Goal: Navigation & Orientation: Find specific page/section

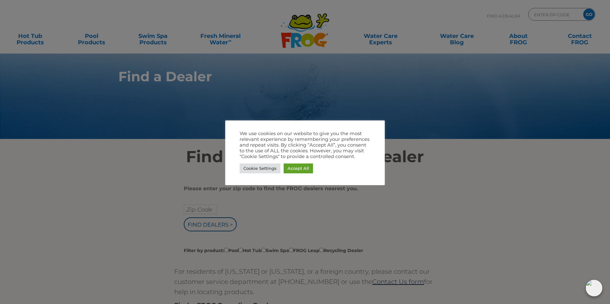
click at [350, 226] on div at bounding box center [305, 152] width 610 height 304
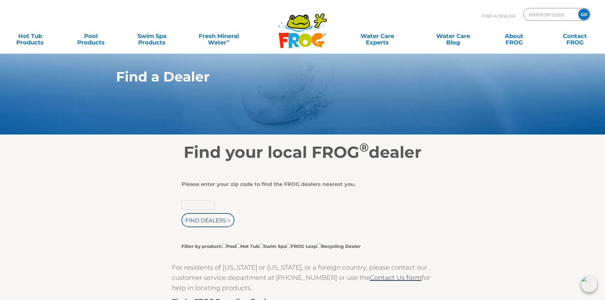
click at [189, 208] on input "text" at bounding box center [198, 205] width 33 height 10
type input "17801"
click at [209, 227] on input "Find Dealers >" at bounding box center [208, 220] width 53 height 14
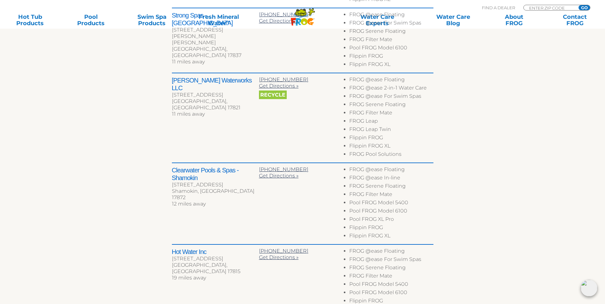
scroll to position [479, 0]
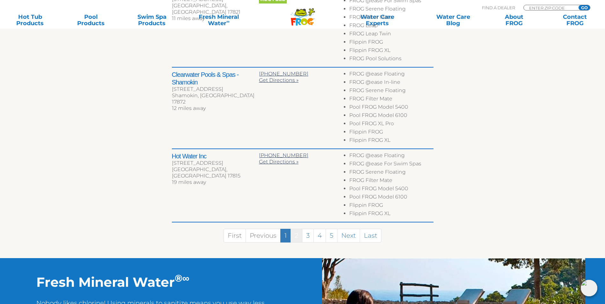
click at [295, 239] on link "2" at bounding box center [297, 236] width 12 height 14
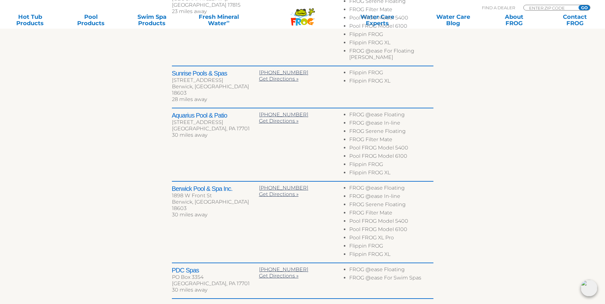
scroll to position [395, 0]
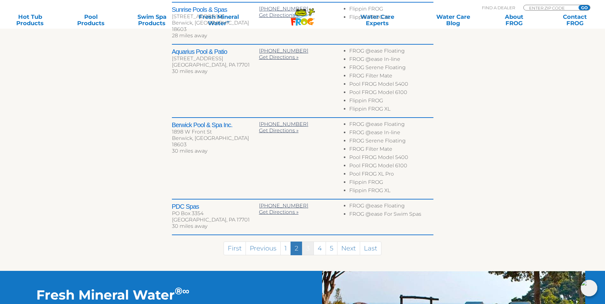
click at [309, 242] on link "3" at bounding box center [308, 249] width 12 height 14
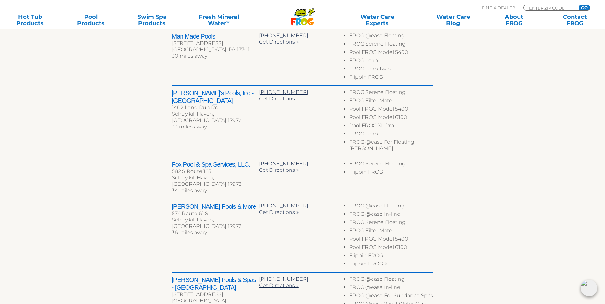
scroll to position [248, 0]
